Goal: Check status: Check status

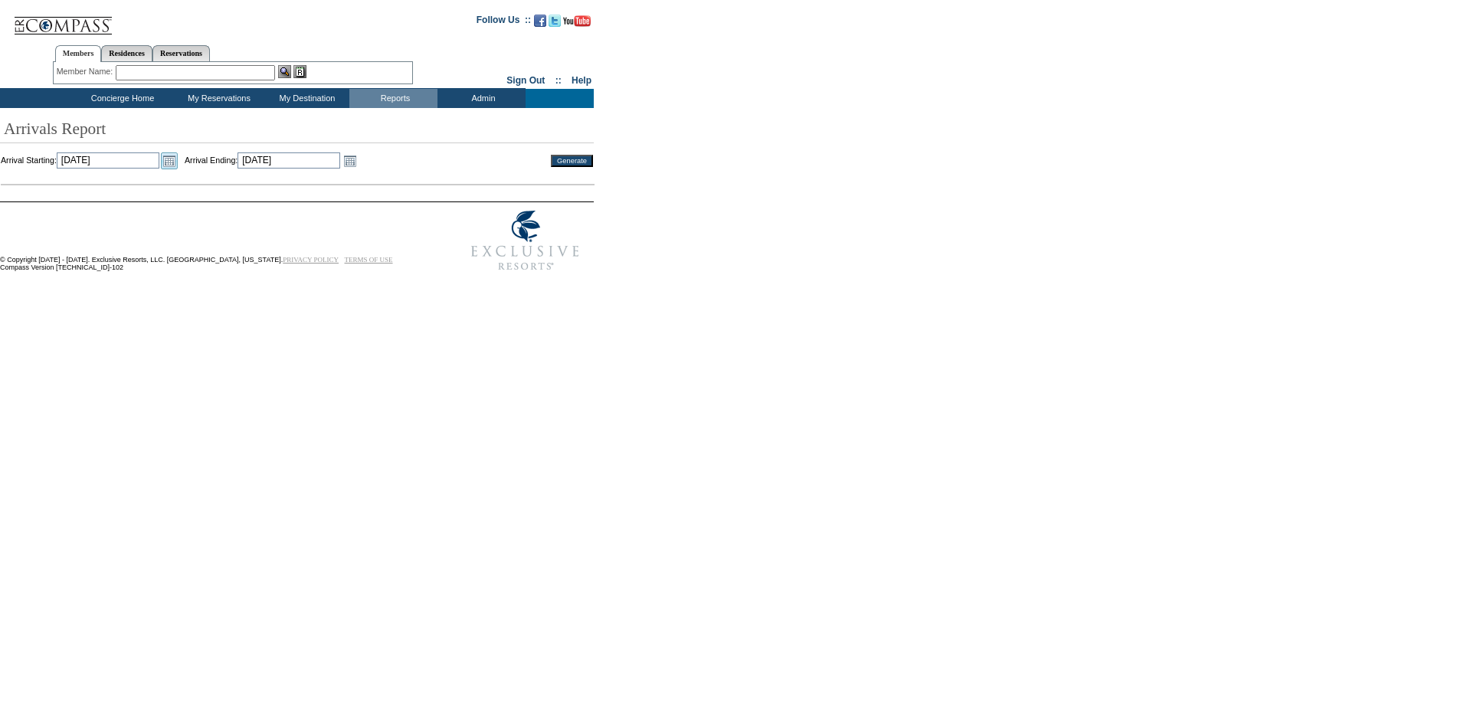
click at [178, 157] on link "Open the calendar popup." at bounding box center [169, 160] width 17 height 17
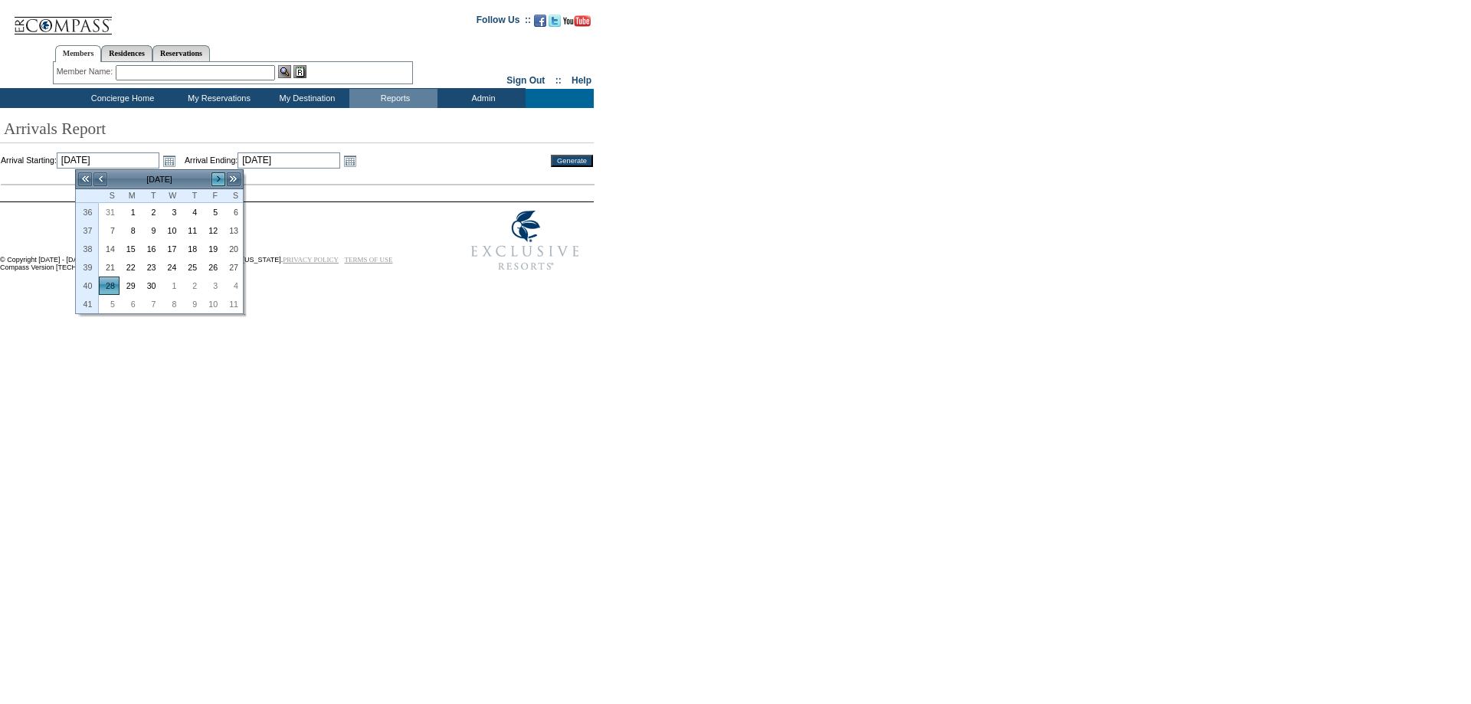
click at [221, 179] on link ">" at bounding box center [218, 179] width 15 height 15
click at [201, 211] on link "2" at bounding box center [191, 212] width 19 height 17
type input "[DATE]"
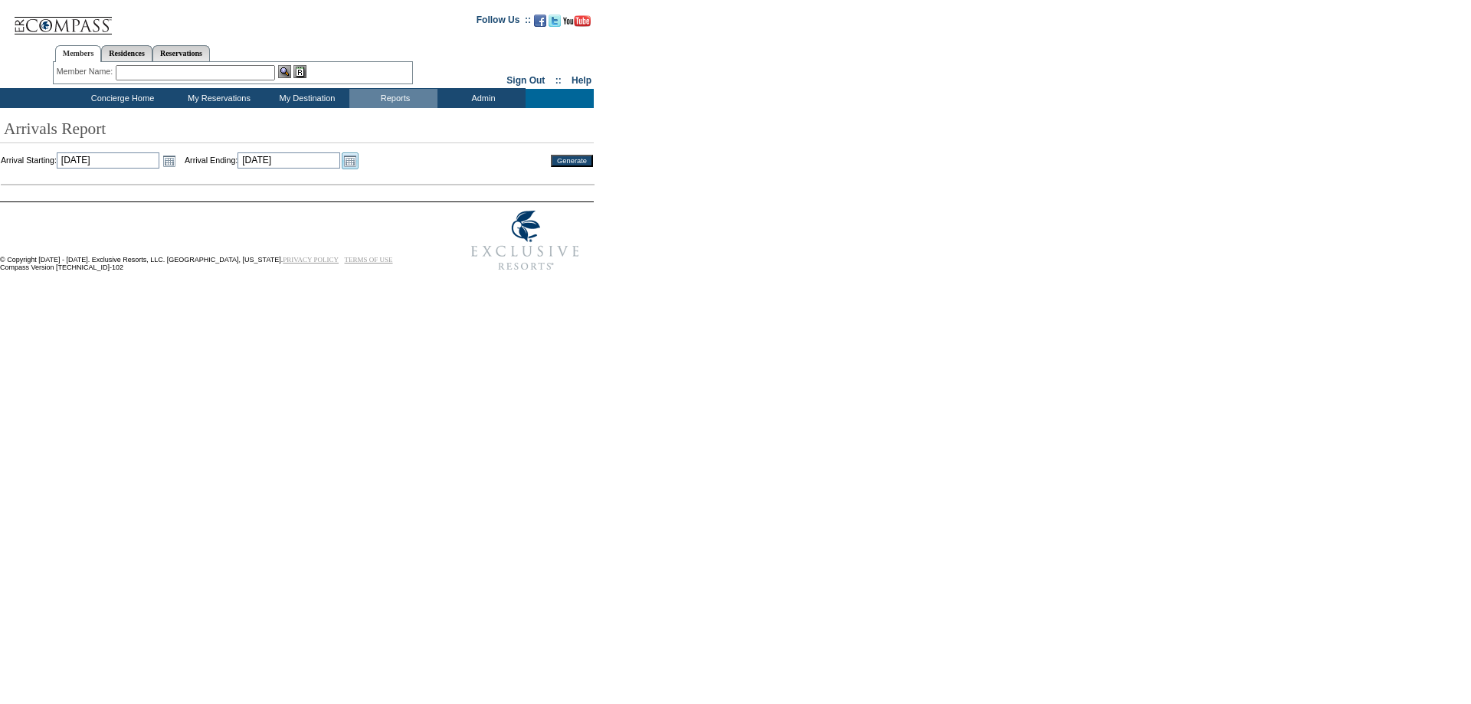
click at [359, 162] on link "Open the calendar popup." at bounding box center [350, 160] width 17 height 17
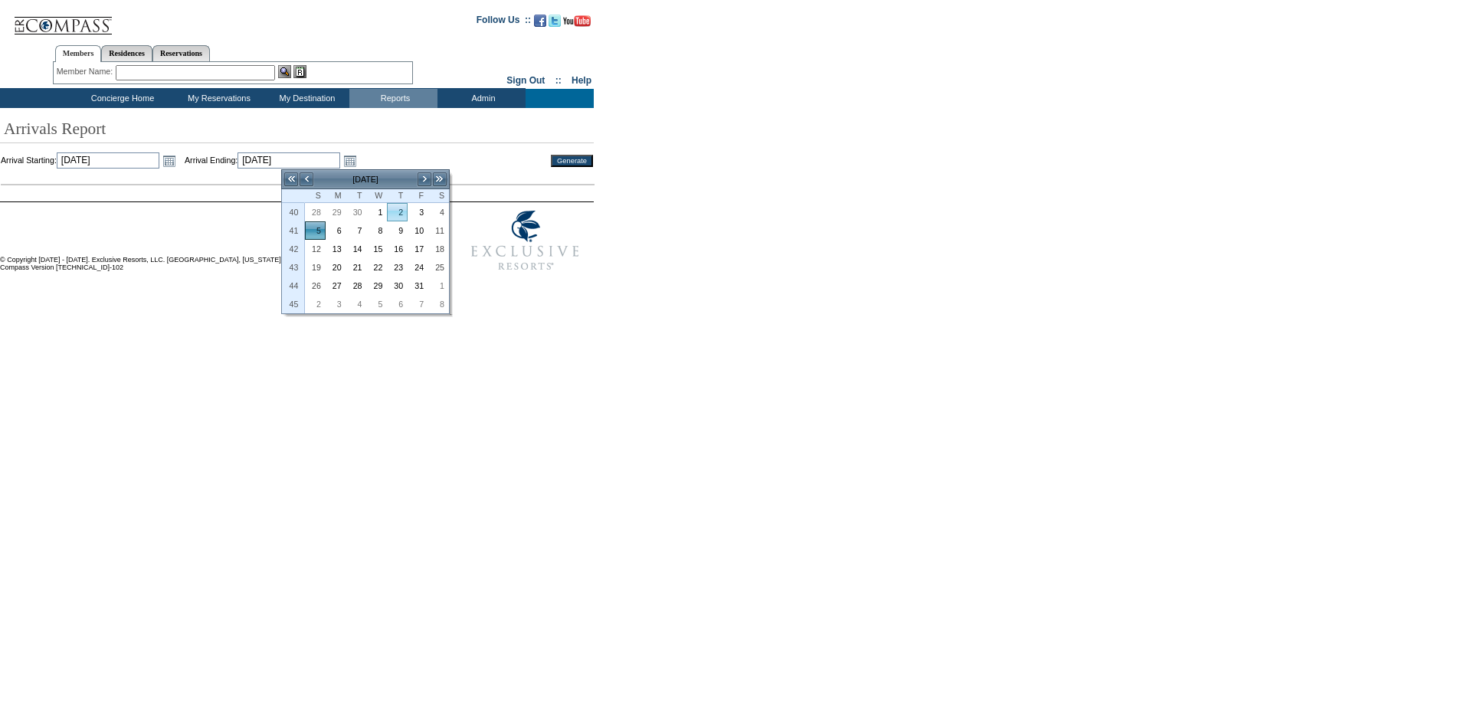
click at [401, 212] on link "2" at bounding box center [397, 212] width 19 height 17
type input "[DATE]"
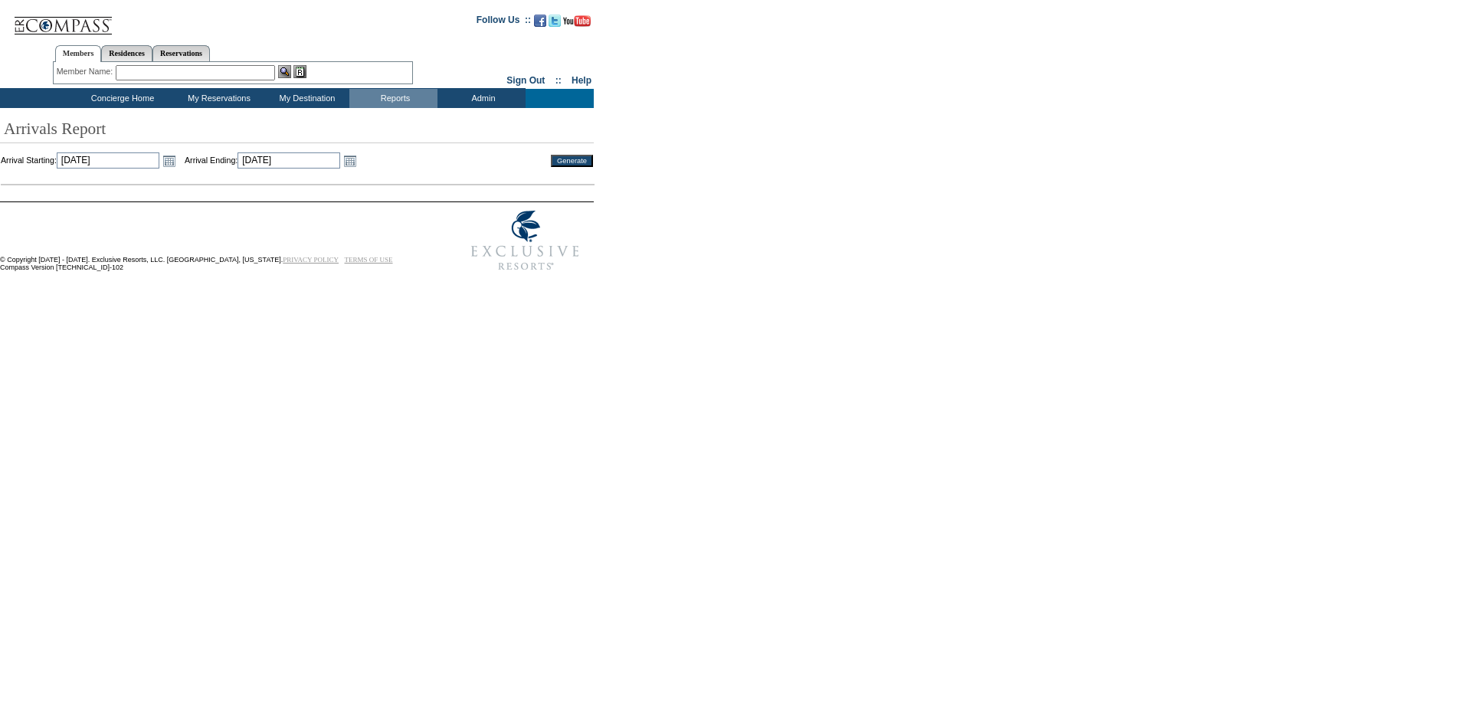
click at [565, 156] on input "Generate" at bounding box center [572, 161] width 42 height 12
